Goal: Task Accomplishment & Management: Use online tool/utility

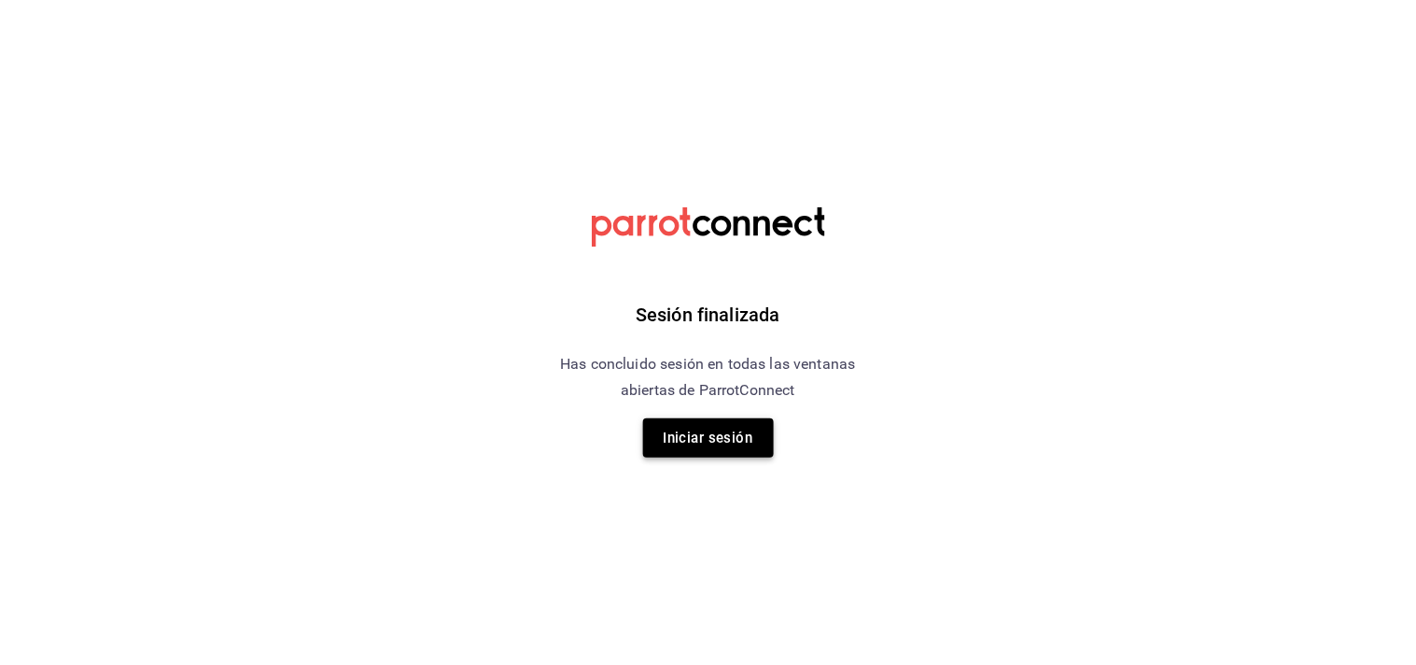
click at [704, 434] on button "Iniciar sesión" at bounding box center [708, 437] width 131 height 39
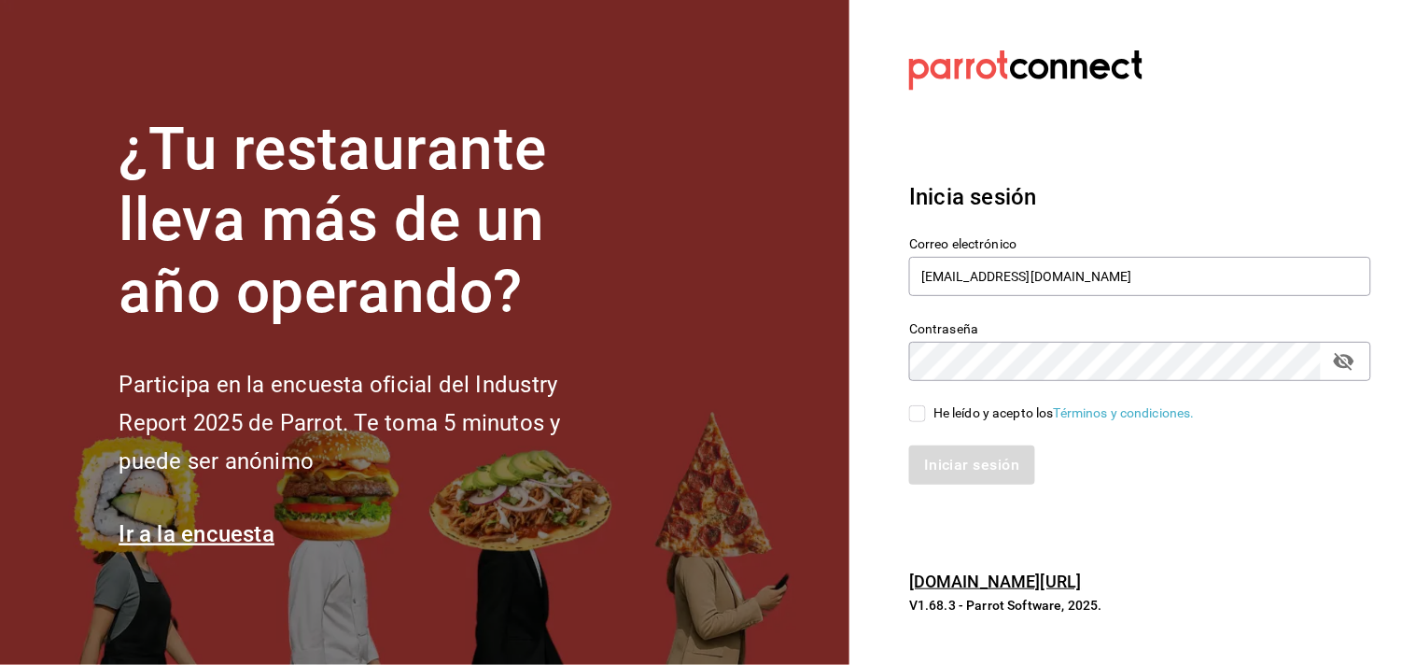
click at [919, 418] on input "He leído y acepto los Términos y condiciones." at bounding box center [917, 413] width 17 height 17
checkbox input "true"
click at [962, 471] on button "Iniciar sesión" at bounding box center [972, 464] width 127 height 39
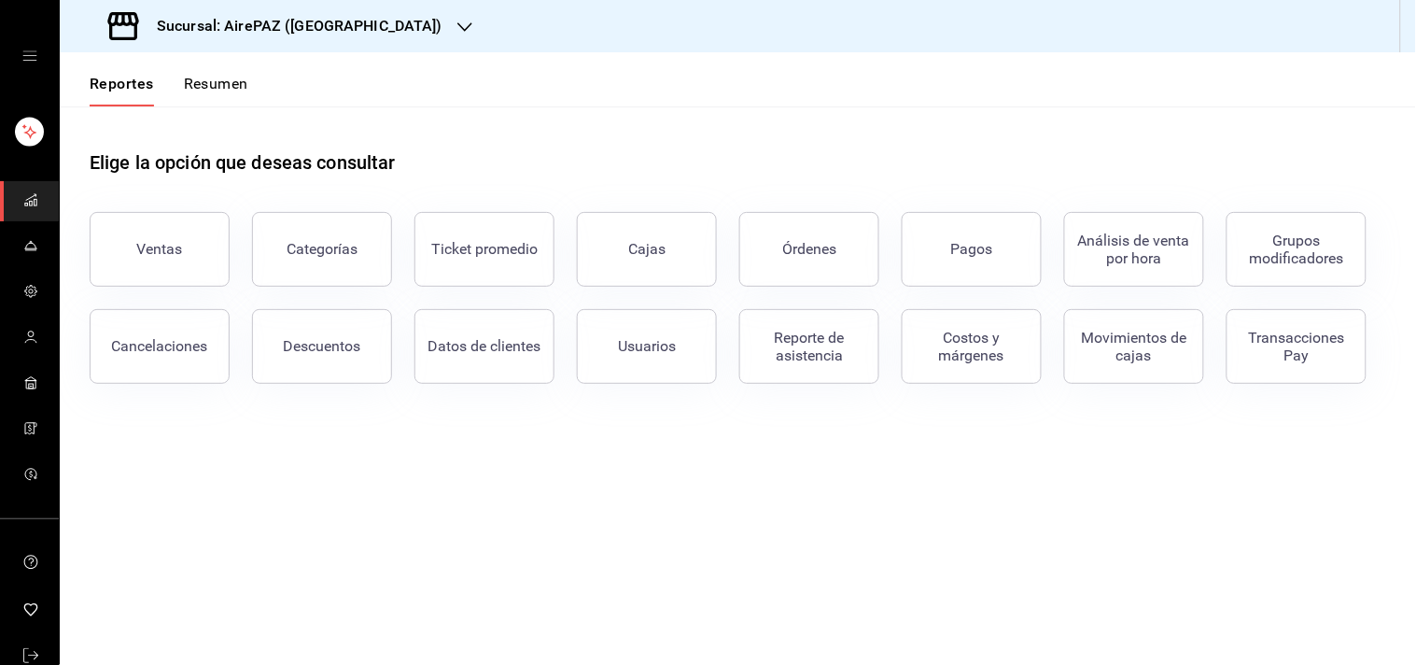
click at [22, 61] on icon "open drawer" at bounding box center [29, 56] width 15 height 15
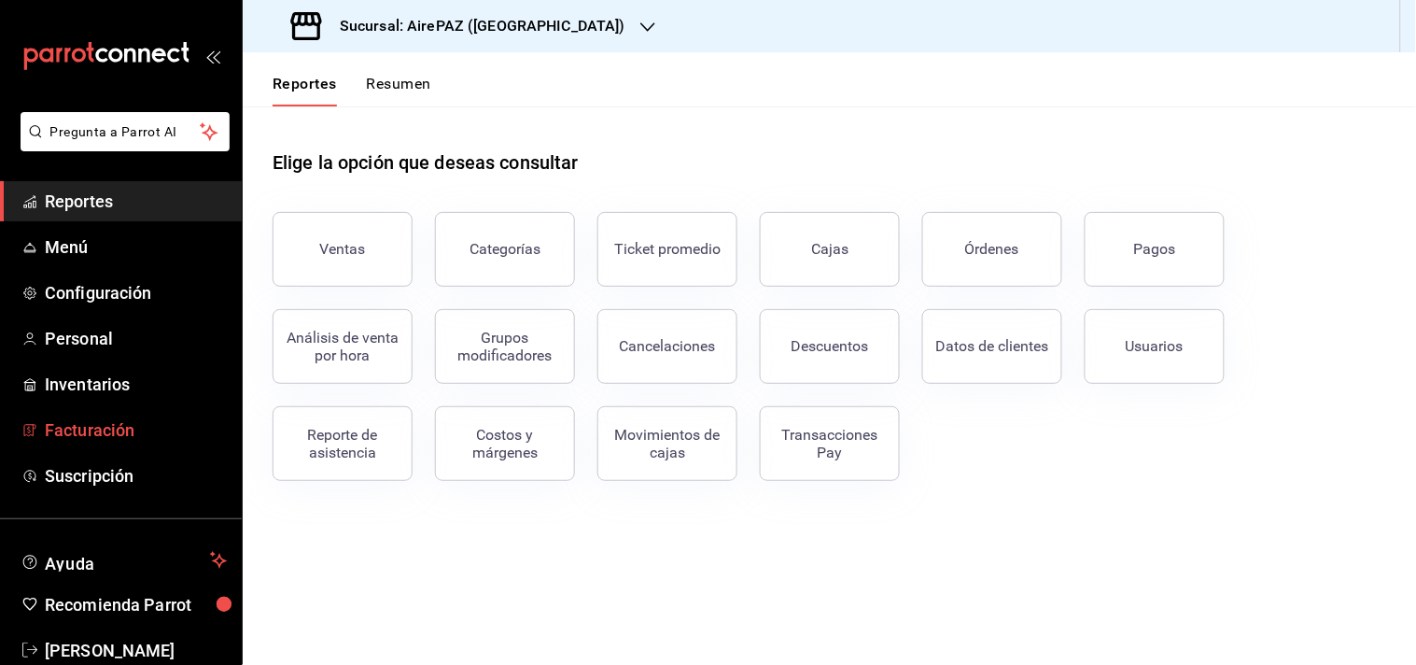
click at [110, 436] on span "Facturación" at bounding box center [136, 429] width 182 height 25
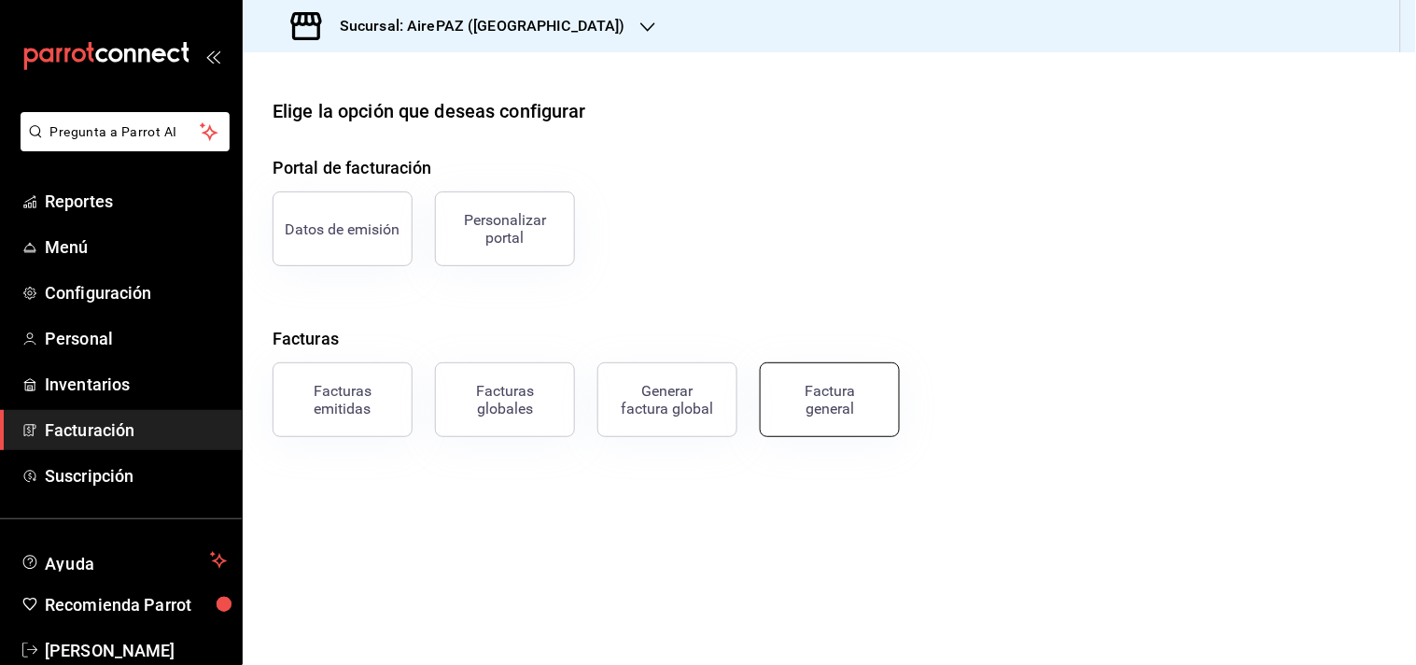
click at [805, 406] on div "Factura general" at bounding box center [829, 399] width 93 height 35
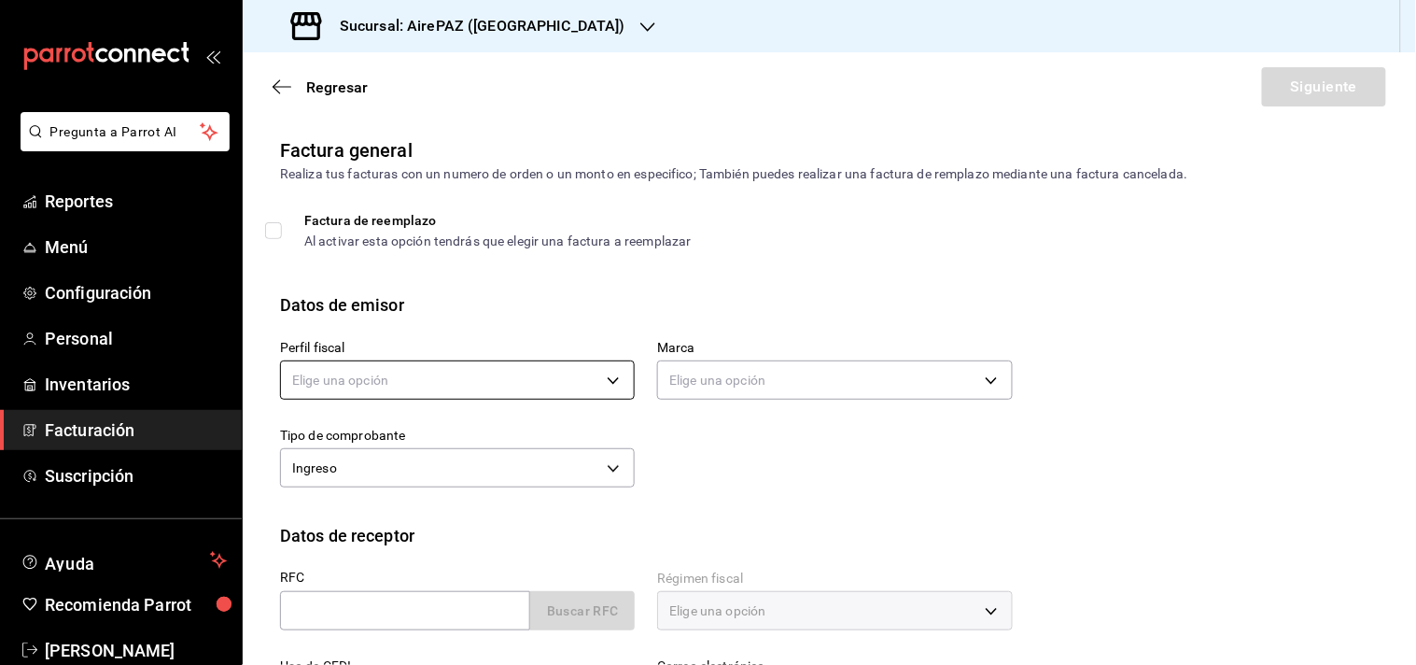
click at [607, 375] on body "Pregunta a Parrot AI Reportes Menú Configuración Personal Inventarios Facturaci…" at bounding box center [708, 332] width 1416 height 665
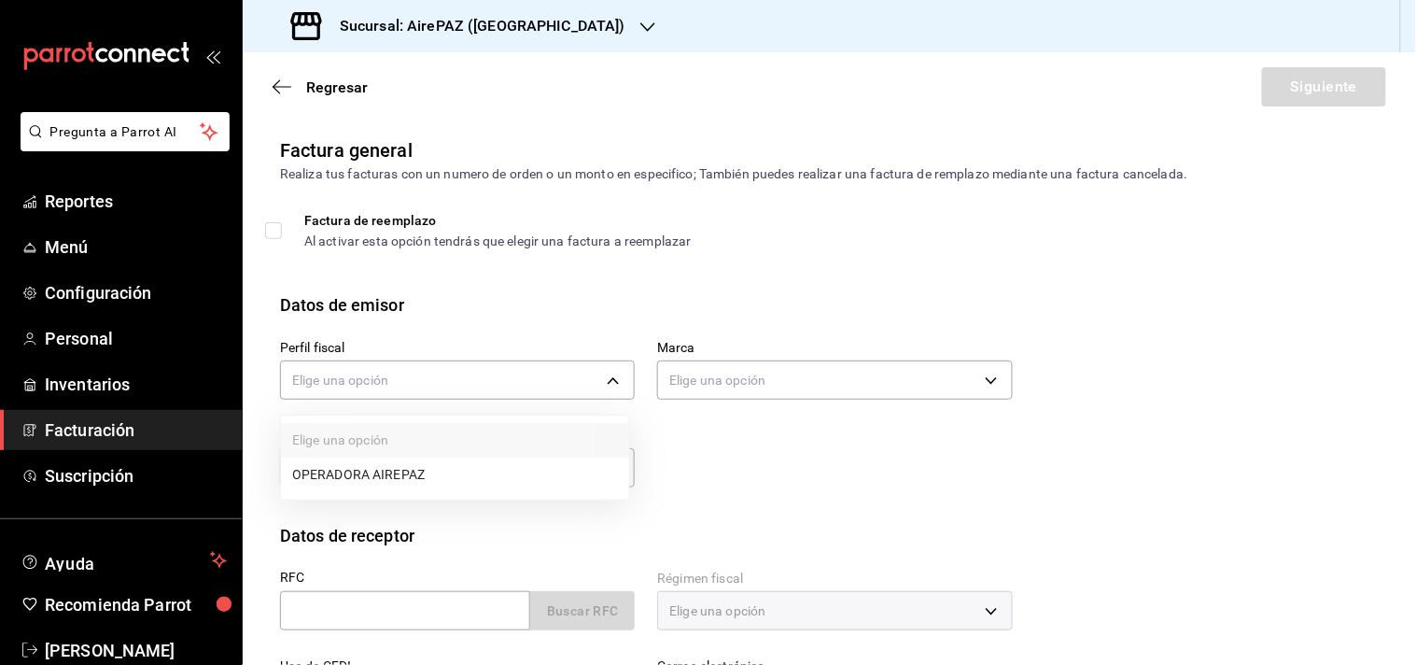
click at [390, 478] on li "OPERADORA AIREPAZ" at bounding box center [455, 474] width 348 height 35
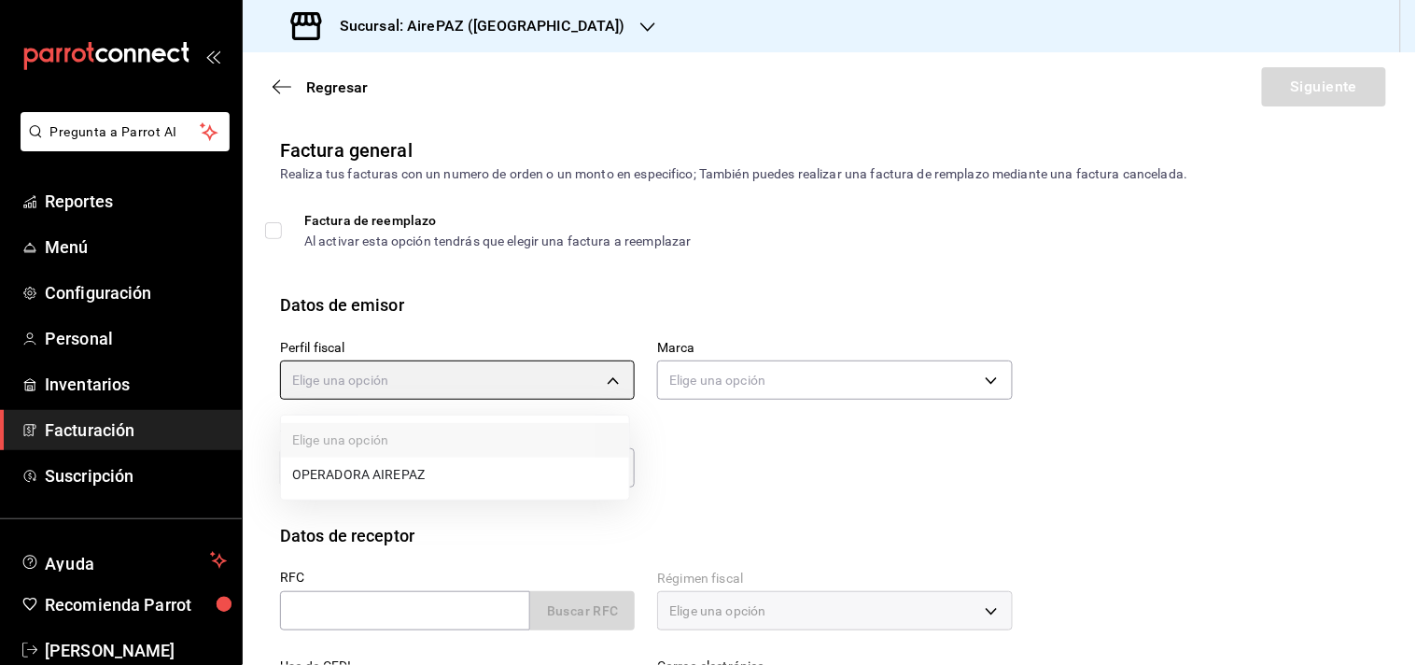
type input "d0b42f03-a94d-4138-b7ea-de16dd6c795b"
type input "8a11a954-c7c6-4177-b70d-e1e40ee57e4c"
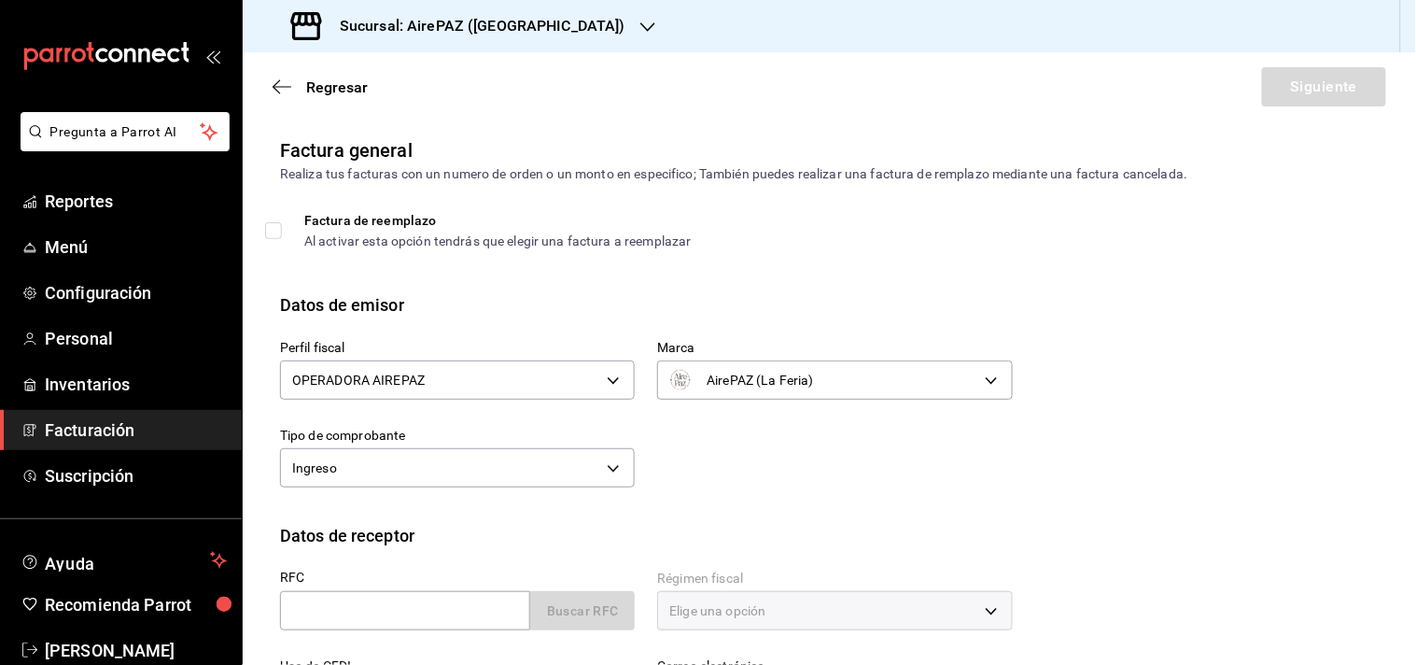
click at [763, 474] on div "Perfil fiscal OPERADORA AIREPAZ d0b42f03-a94d-4138-b7ea-de16dd6c795b Marca Aire…" at bounding box center [635, 405] width 755 height 176
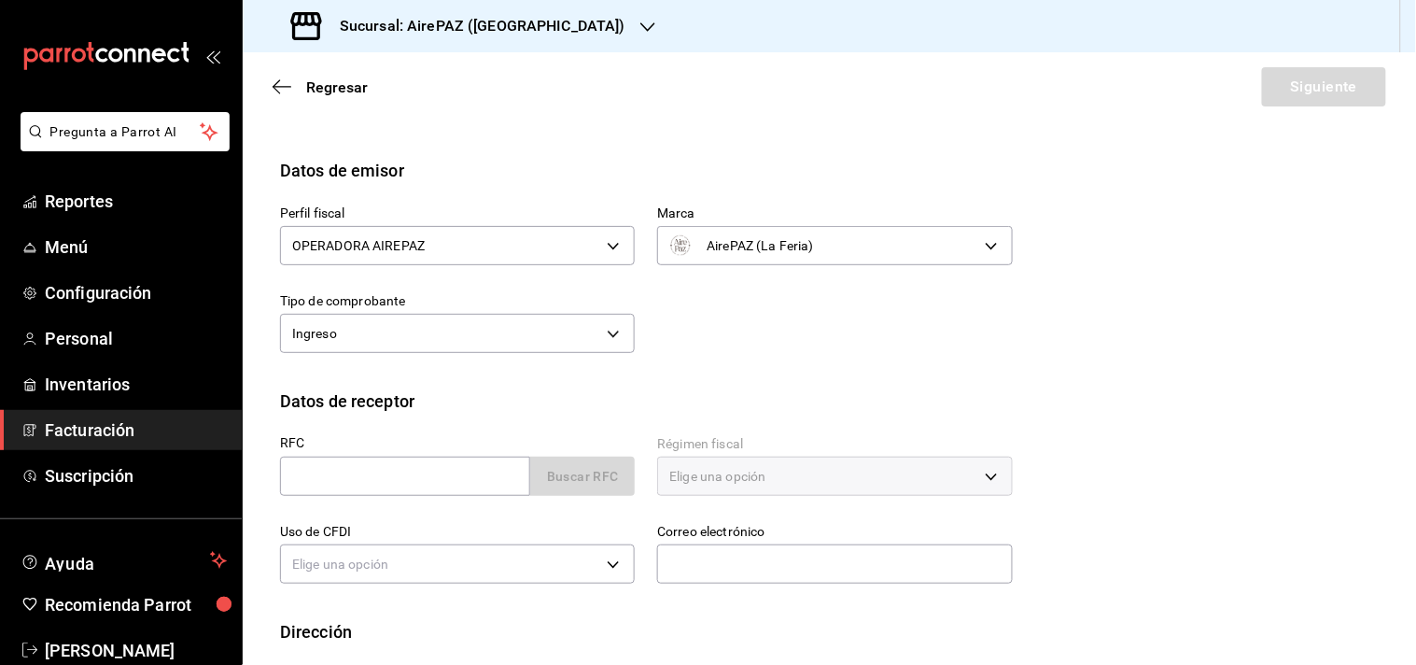
scroll to position [225, 0]
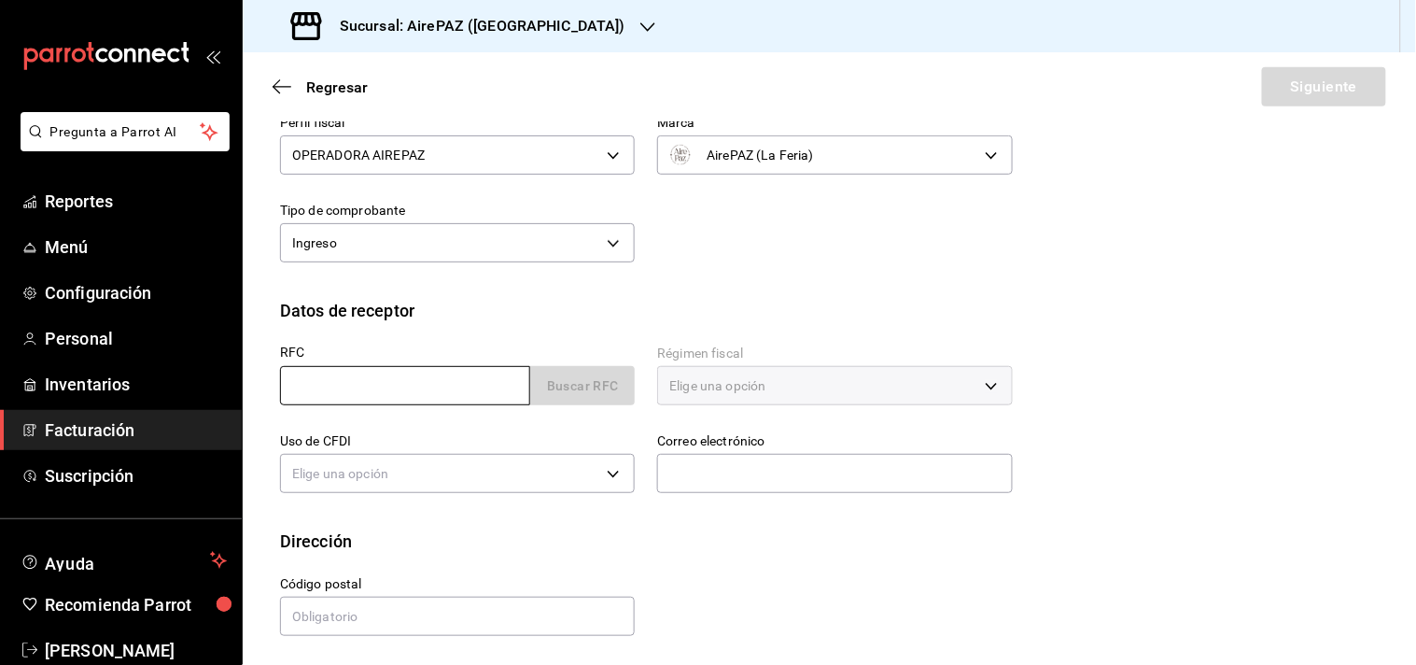
click at [428, 388] on input "text" at bounding box center [405, 385] width 250 height 39
type input "BAF190612H88"
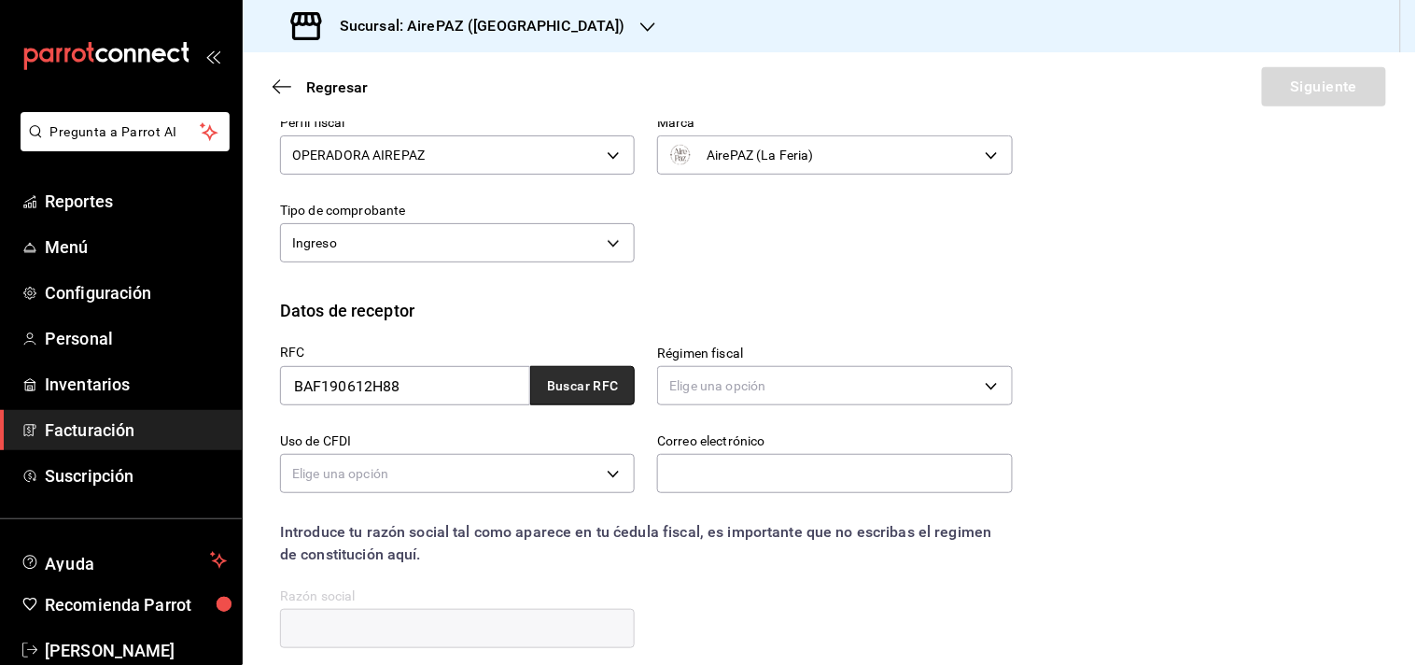
click at [595, 380] on button "Buscar RFC" at bounding box center [582, 385] width 105 height 39
type input "601"
type input "G03"
type input "l.castro@frucampo.mx"
type input "45030"
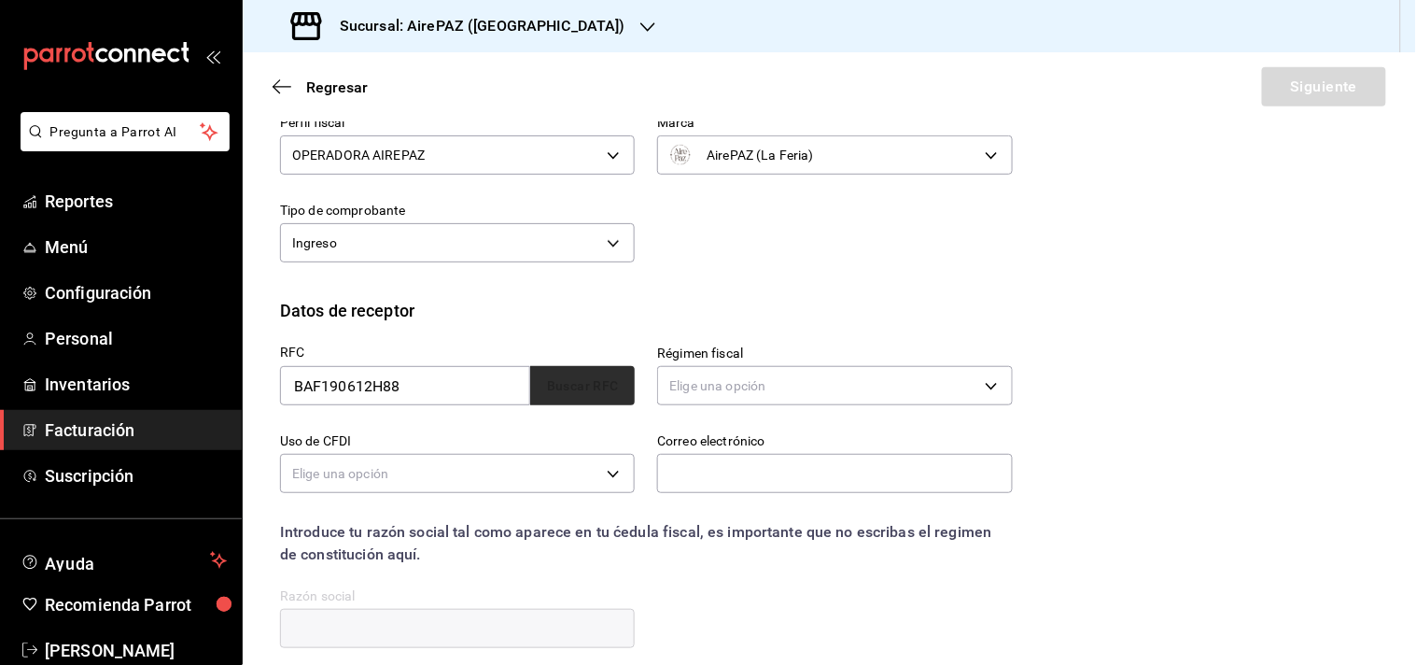
type input "B & F, BUSINESS & FRUIT"
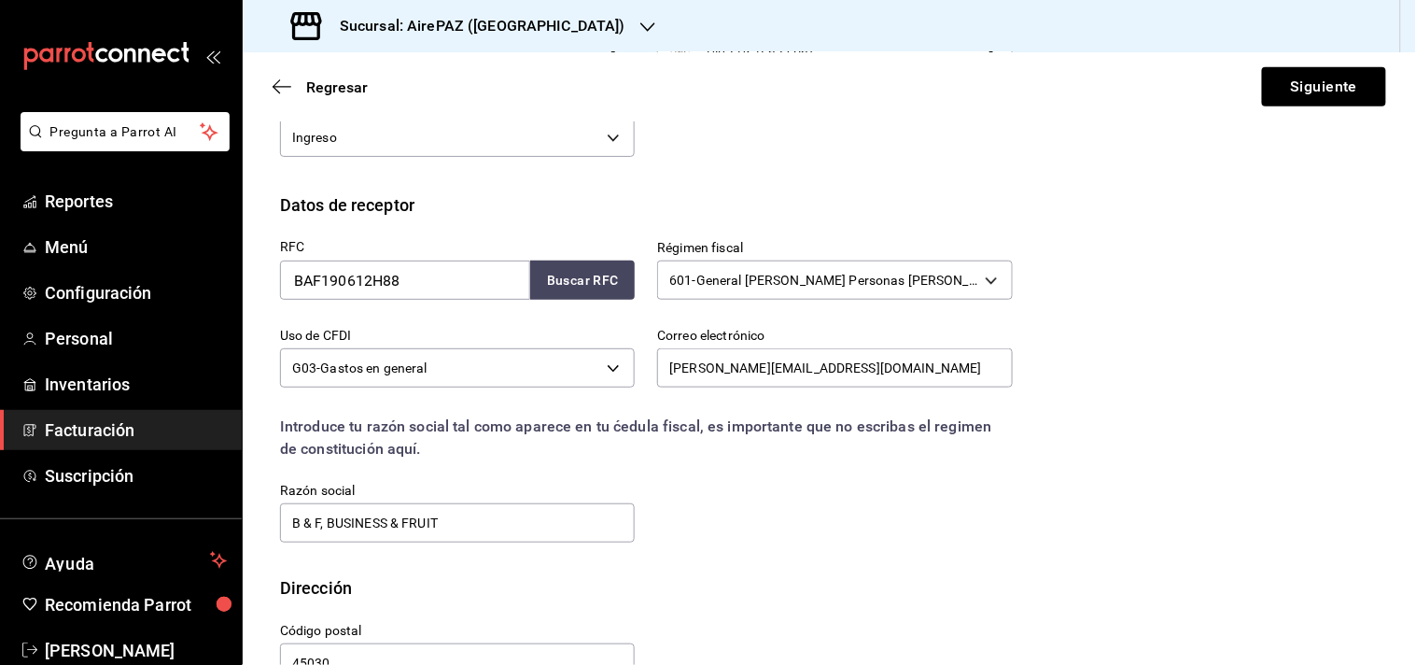
scroll to position [339, 0]
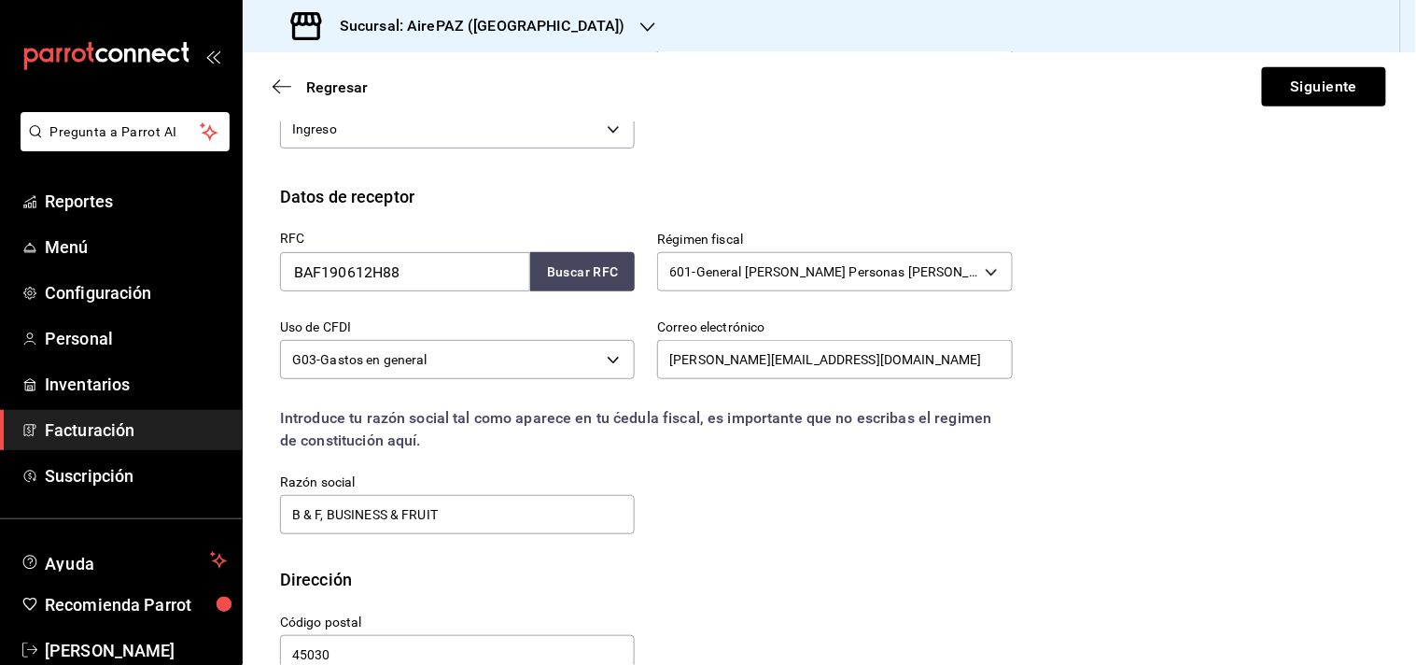
click at [868, 499] on div "RFC BAF190612H88 Buscar RFC Régimen fiscal 601 - General de Ley Personas Morale…" at bounding box center [635, 373] width 755 height 328
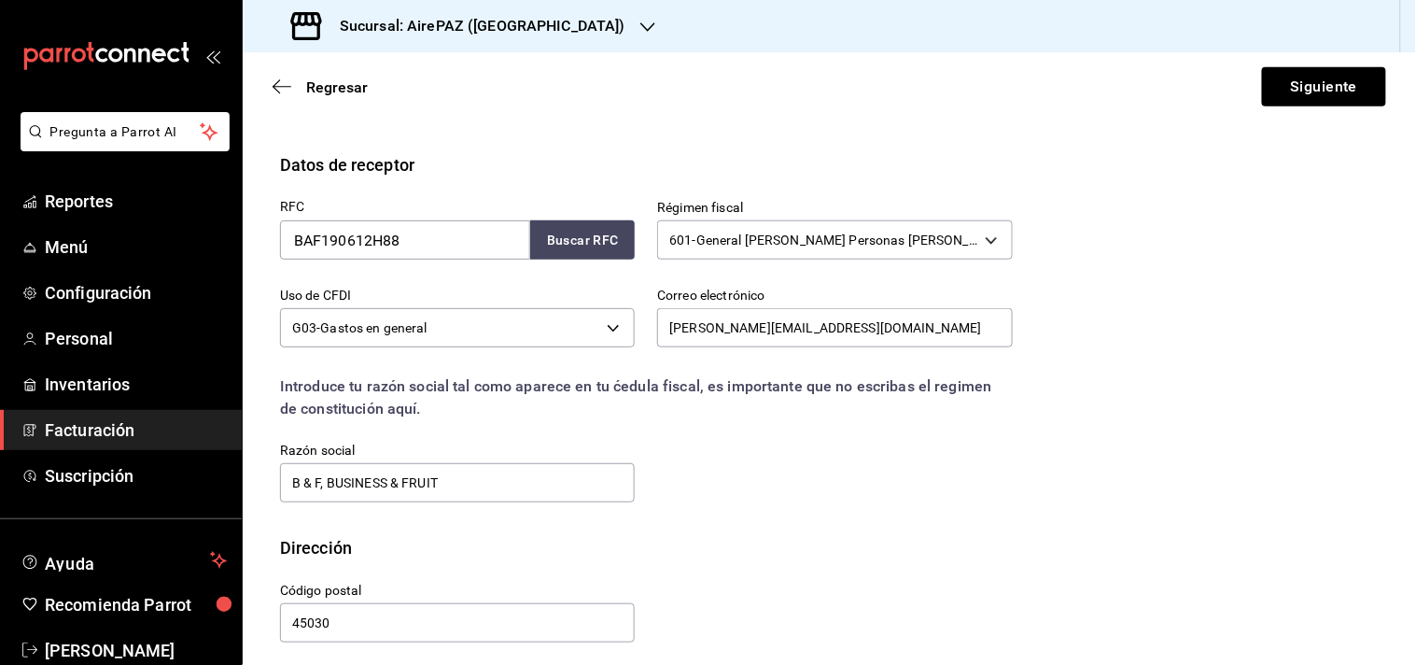
scroll to position [379, 0]
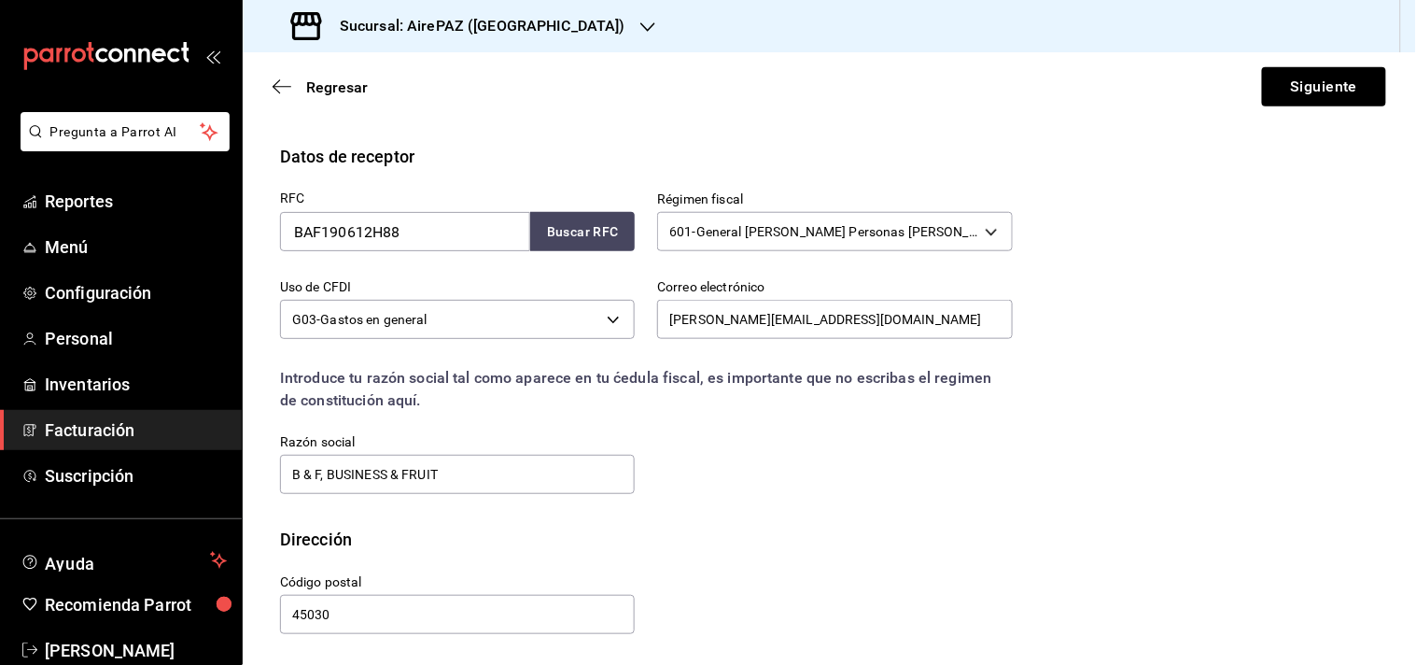
click at [804, 484] on div "RFC BAF190612H88 Buscar RFC Régimen fiscal 601 - General de Ley Personas Morale…" at bounding box center [635, 333] width 755 height 328
click at [1319, 88] on button "Siguiente" at bounding box center [1324, 86] width 124 height 39
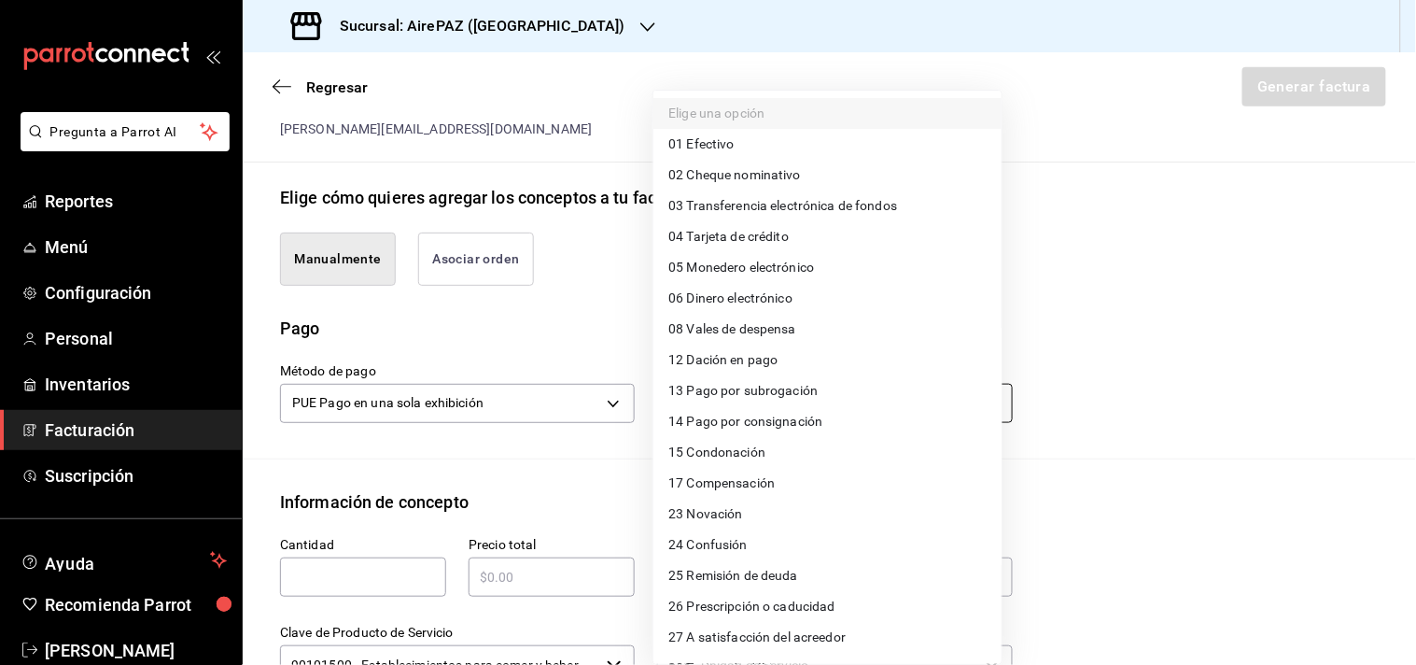
click at [986, 404] on body "Pregunta a Parrot AI Reportes Menú Configuración Personal Inventarios Facturaci…" at bounding box center [708, 332] width 1416 height 665
click at [723, 145] on span "01 Efectivo" at bounding box center [700, 144] width 65 height 20
type input "01"
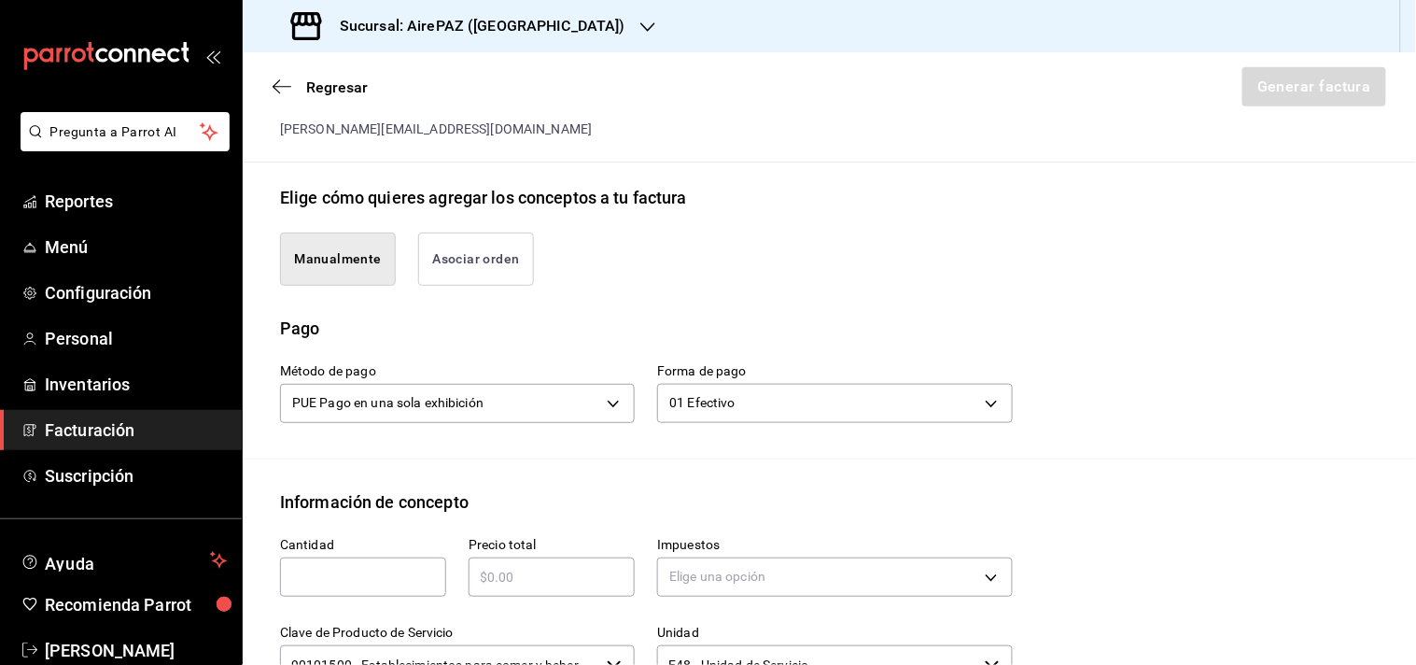
click at [328, 585] on input "text" at bounding box center [363, 577] width 166 height 22
type input "1"
click at [504, 569] on input "text" at bounding box center [552, 577] width 166 height 22
type input "$278"
click at [769, 581] on body "Pregunta a Parrot AI Reportes Menú Configuración Personal Inventarios Facturaci…" at bounding box center [708, 332] width 1416 height 665
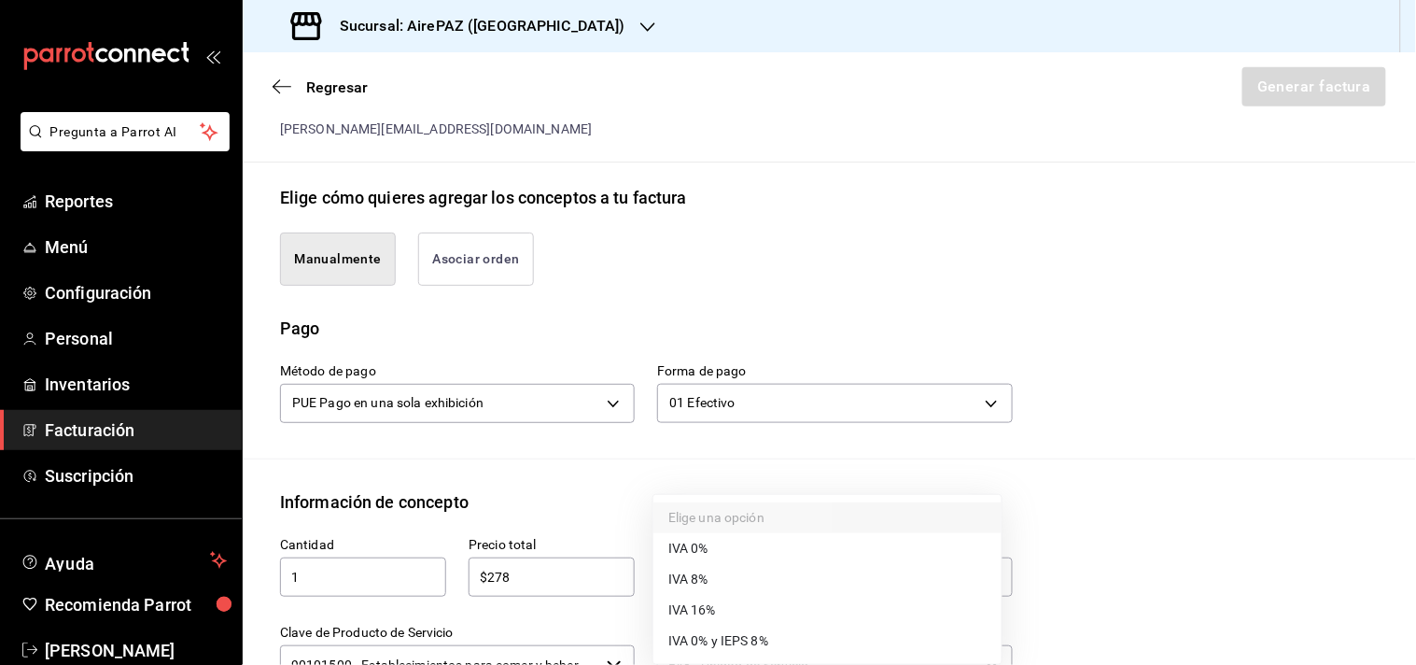
click at [707, 611] on span "IVA 16%" at bounding box center [692, 610] width 48 height 20
type input "IVA_16"
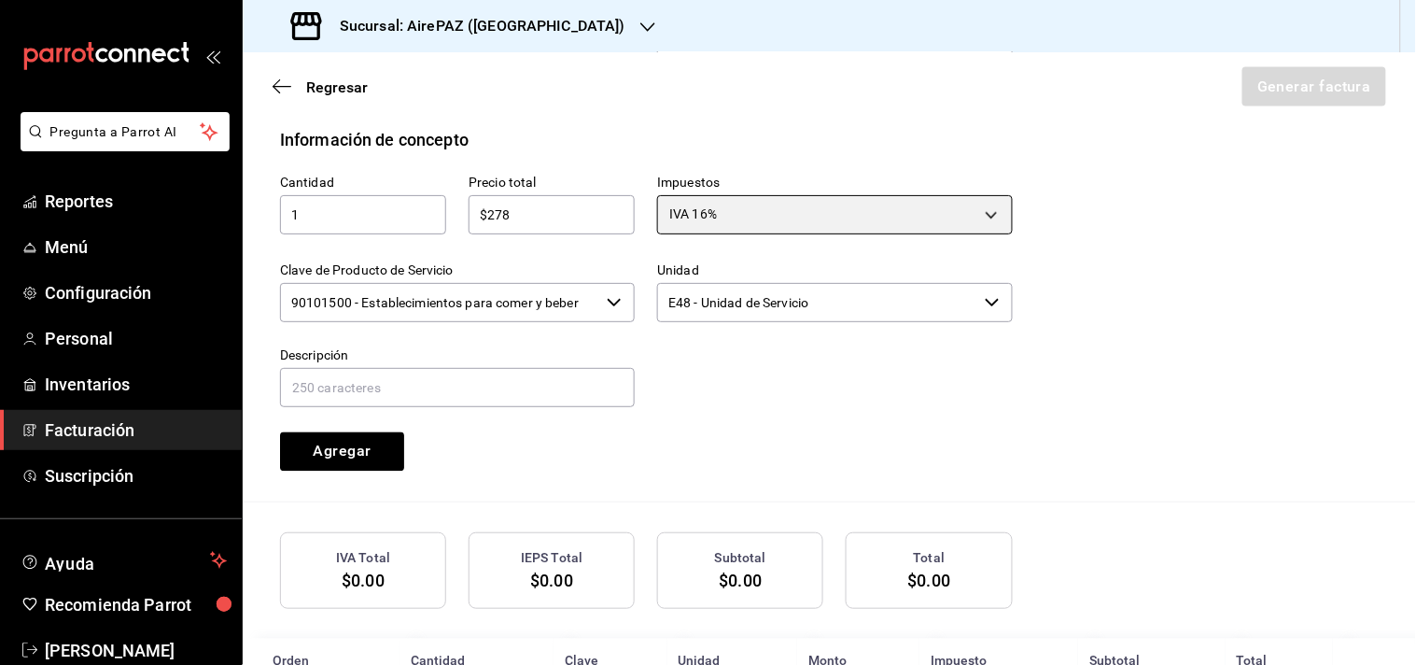
scroll to position [751, 0]
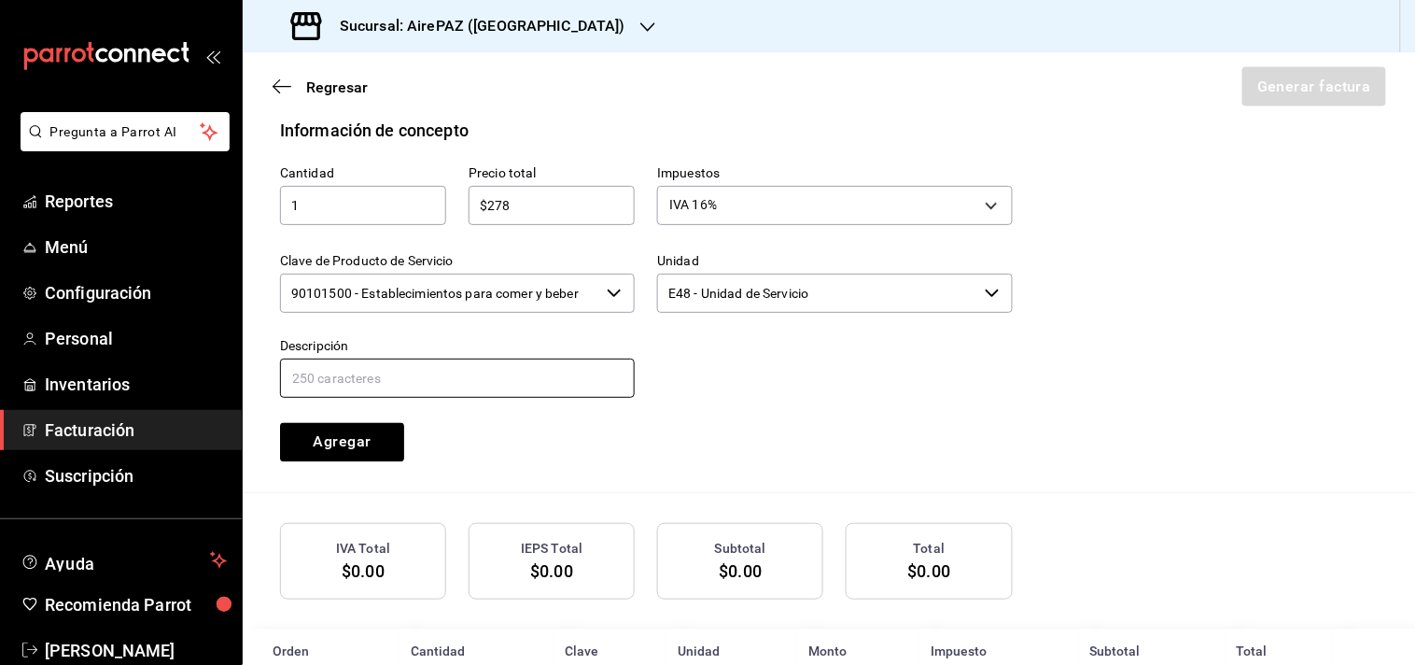
click at [428, 386] on input "text" at bounding box center [457, 377] width 355 height 39
type input "Gasto en General"
click at [367, 448] on button "Agregar" at bounding box center [342, 442] width 124 height 39
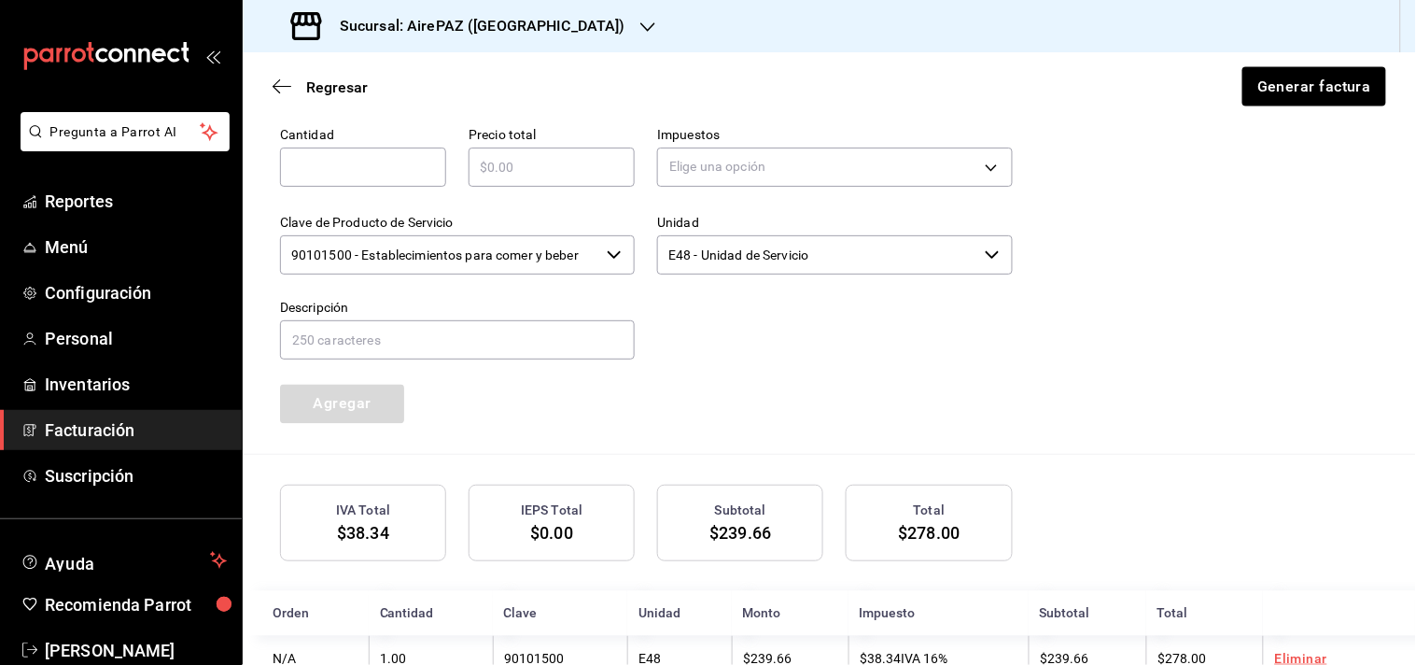
scroll to position [843, 0]
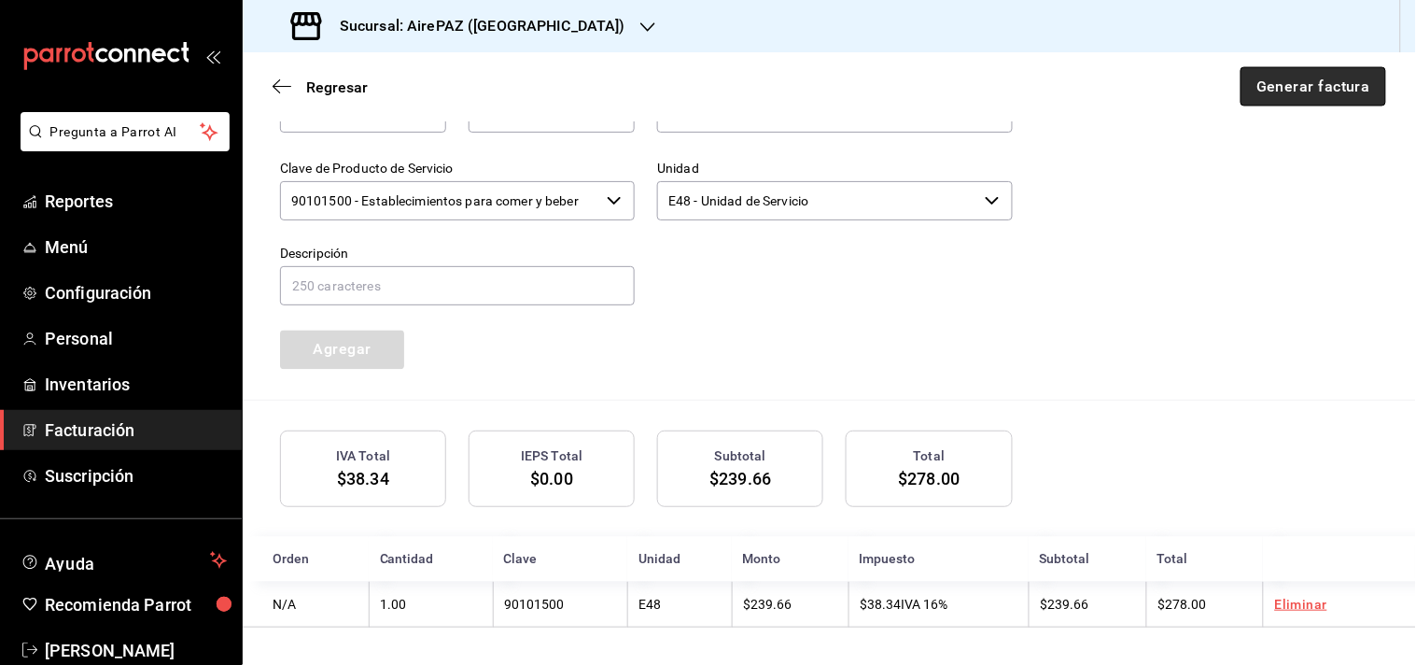
click at [1314, 77] on button "Generar factura" at bounding box center [1314, 86] width 146 height 39
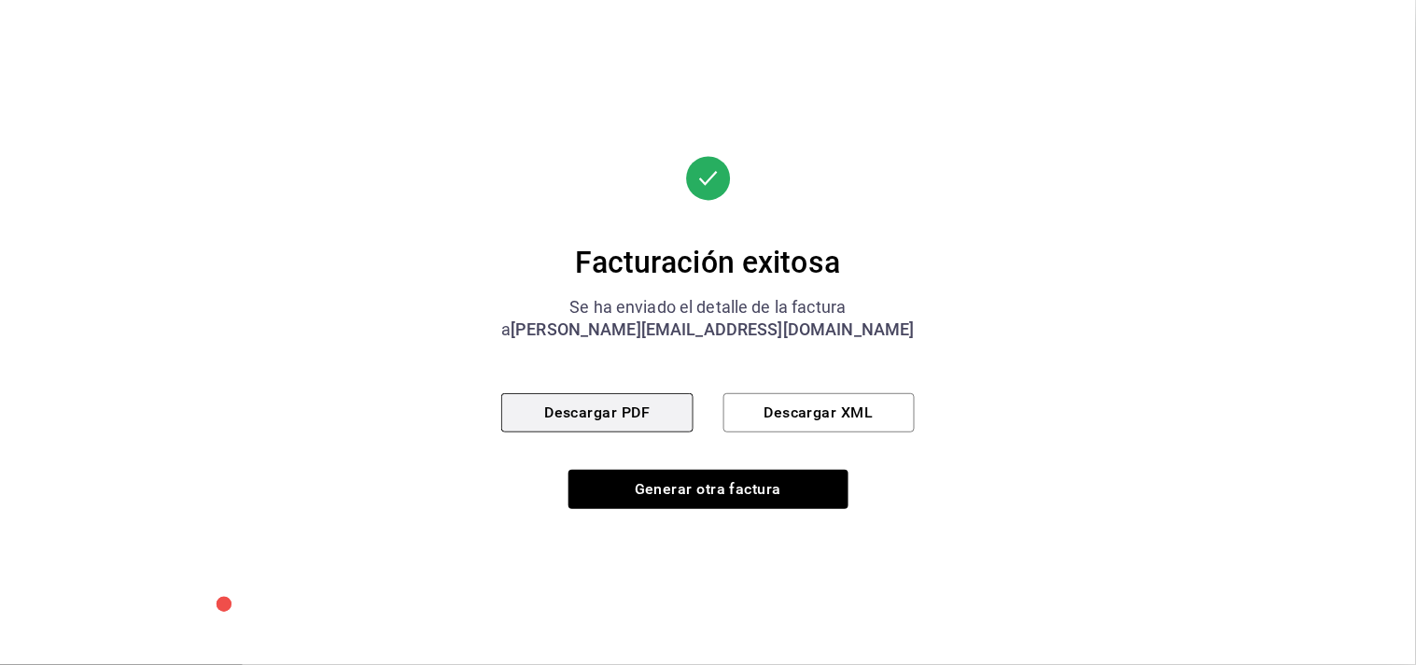
click at [610, 424] on button "Descargar PDF" at bounding box center [596, 412] width 191 height 39
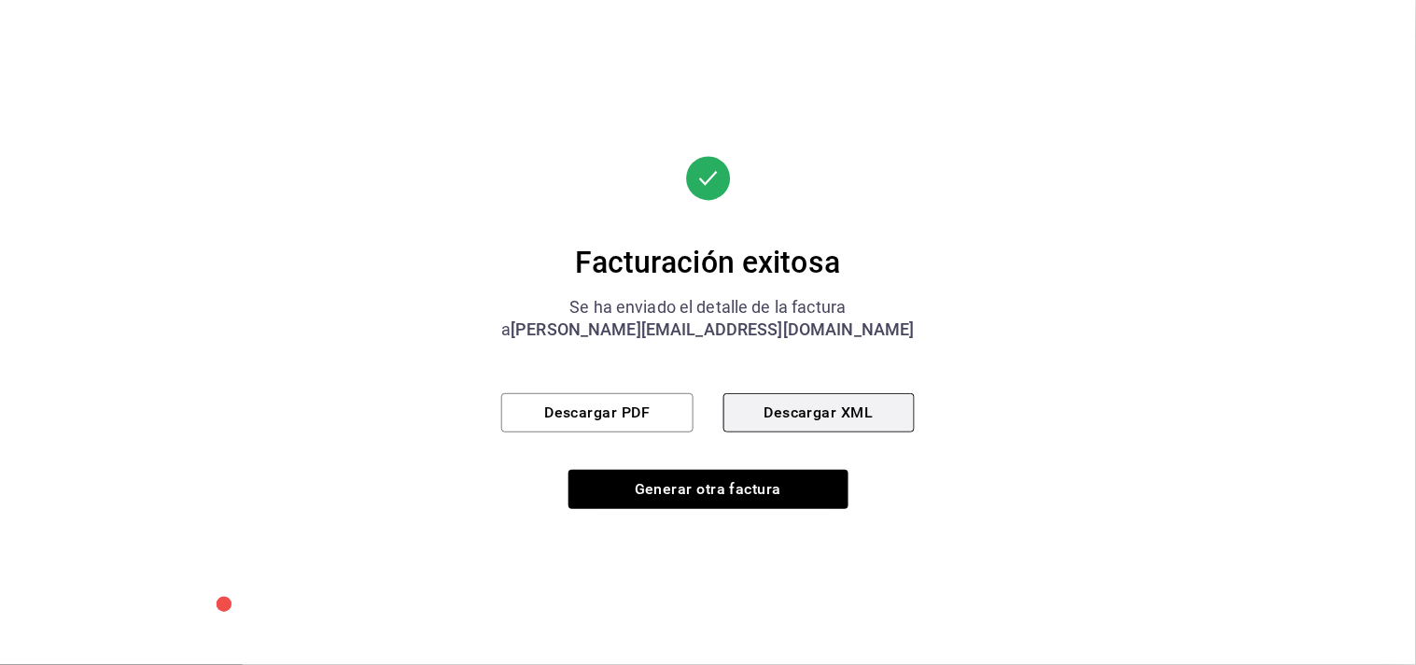
click at [794, 412] on button "Descargar XML" at bounding box center [819, 412] width 191 height 39
